Goal: Task Accomplishment & Management: Use online tool/utility

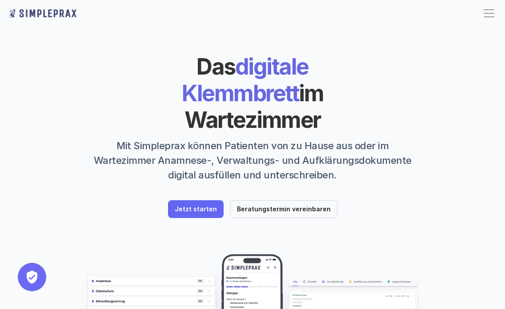
click at [34, 14] on img at bounding box center [43, 13] width 68 height 14
click at [489, 9] on div at bounding box center [489, 9] width 11 height 1
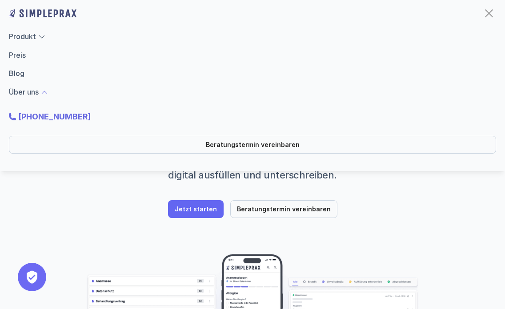
click at [44, 89] on div at bounding box center [44, 92] width 8 height 8
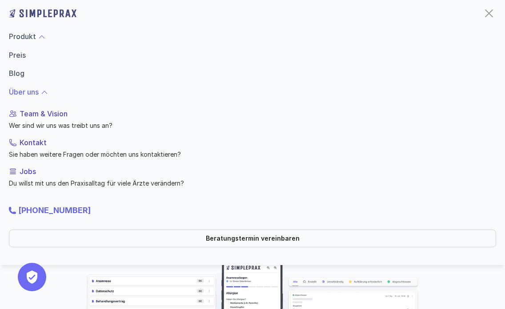
click at [40, 36] on div at bounding box center [42, 37] width 8 height 8
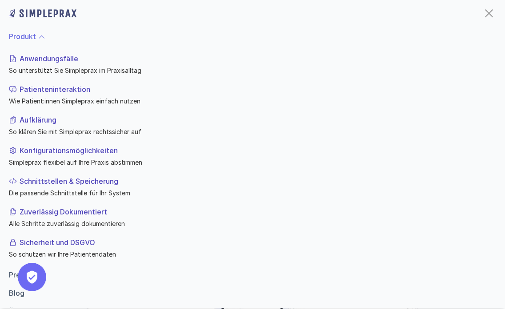
click at [483, 18] on div at bounding box center [489, 13] width 14 height 14
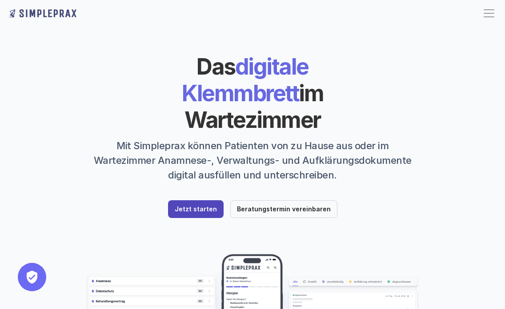
click at [195, 206] on p "Jetzt starten" at bounding box center [196, 210] width 42 height 8
